Goal: Task Accomplishment & Management: Use online tool/utility

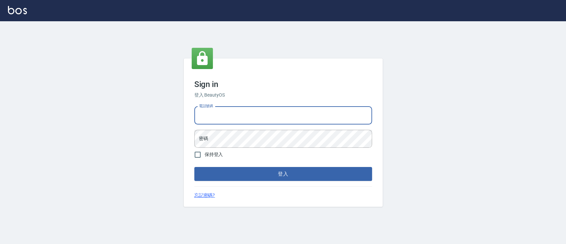
click at [252, 119] on input "電話號碼" at bounding box center [283, 116] width 178 height 18
type input "0936904311"
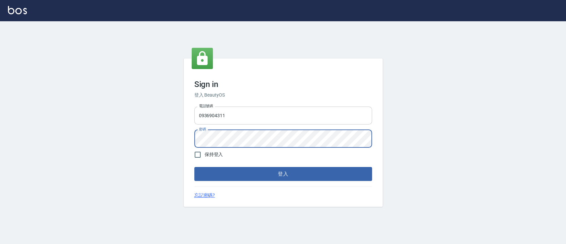
click at [194, 167] on button "登入" at bounding box center [283, 174] width 178 height 14
